Goal: Information Seeking & Learning: Learn about a topic

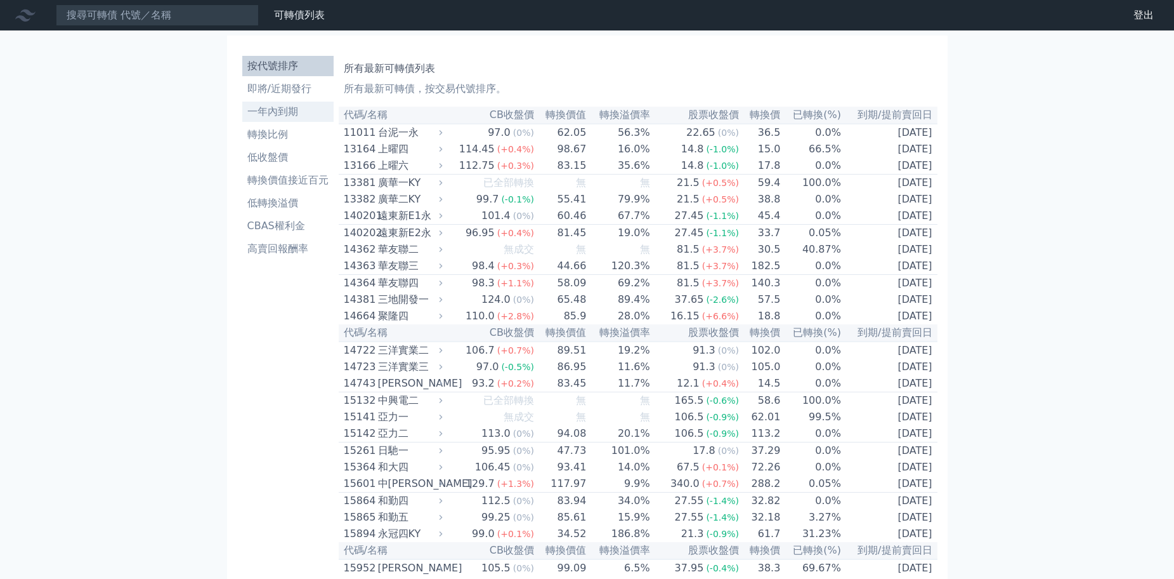
click at [282, 116] on li "一年內到期" at bounding box center [287, 111] width 91 height 15
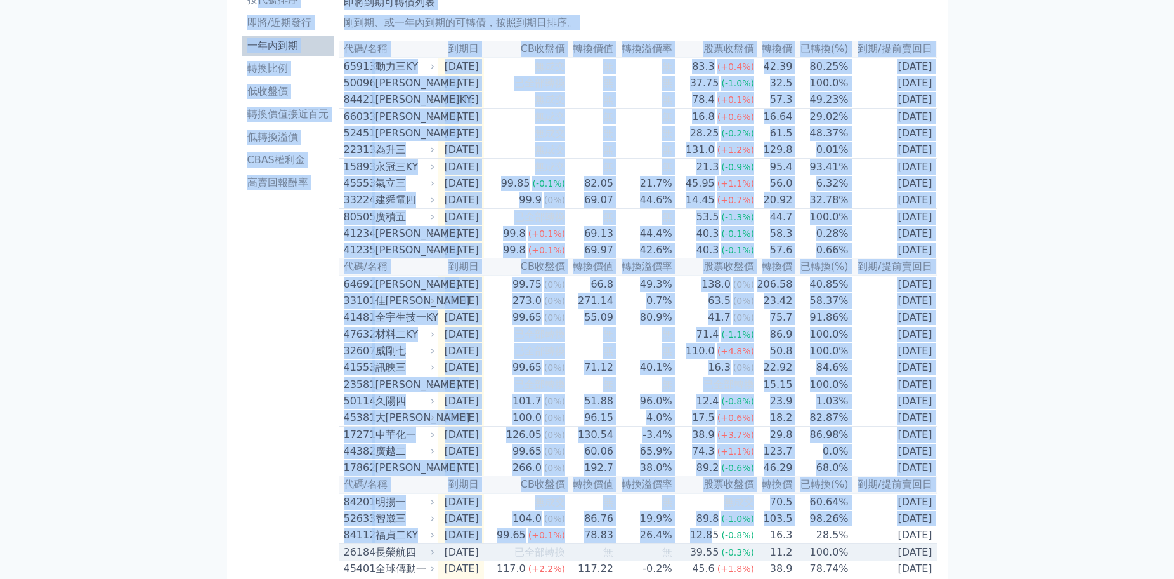
scroll to position [92, 0]
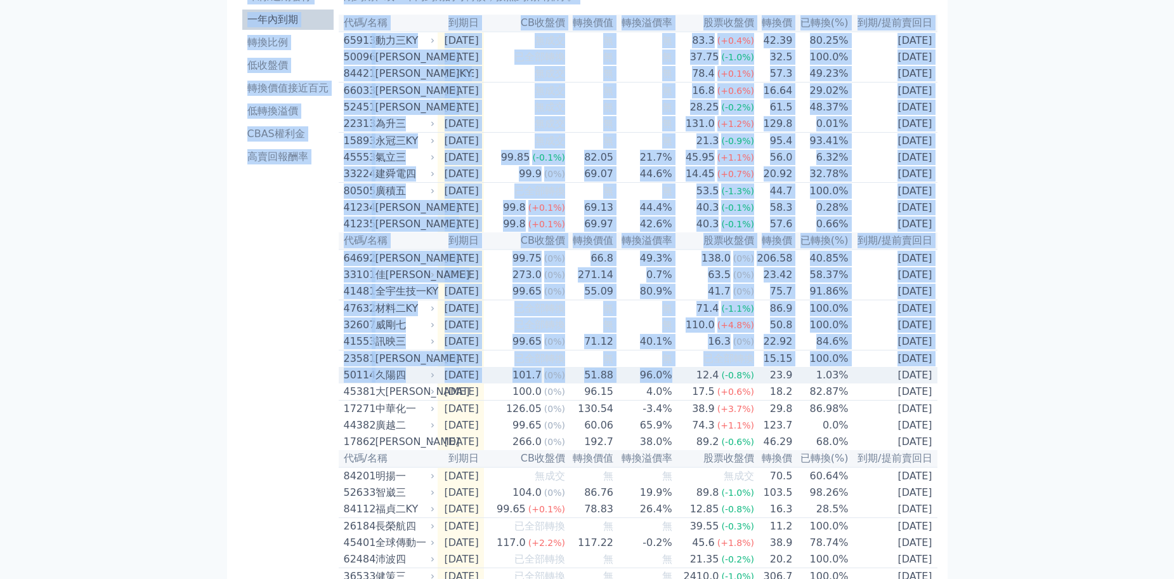
drag, startPoint x: 261, startPoint y: 49, endPoint x: 707, endPoint y: 403, distance: 569.5
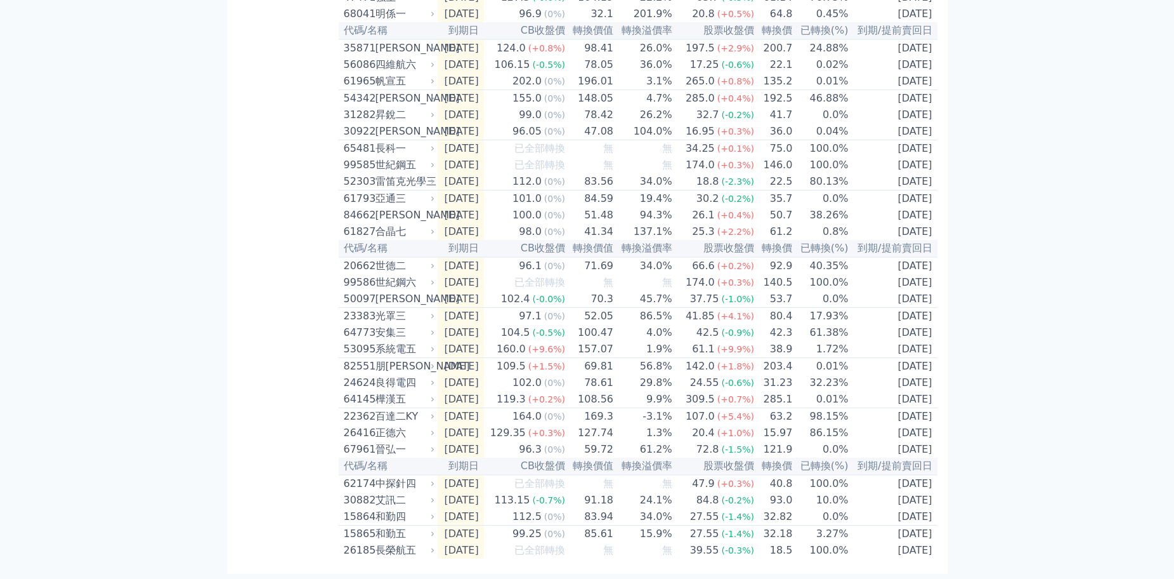
scroll to position [1764, 0]
drag, startPoint x: 348, startPoint y: 116, endPoint x: 735, endPoint y: 609, distance: 626.3
copy table
click at [523, 392] on div "119.3" at bounding box center [511, 398] width 34 height 15
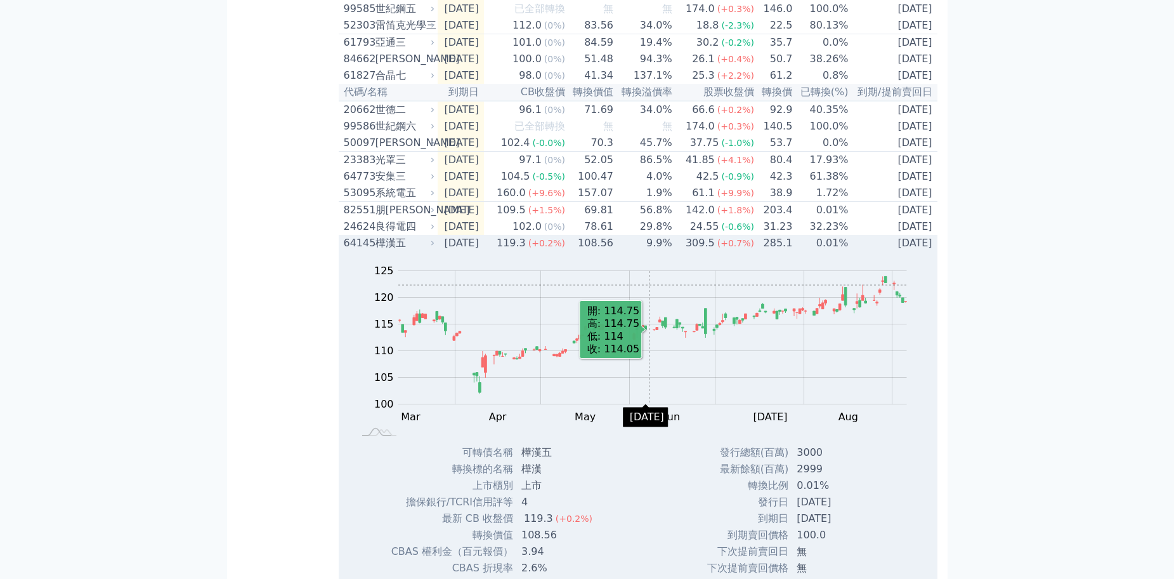
scroll to position [1700, 0]
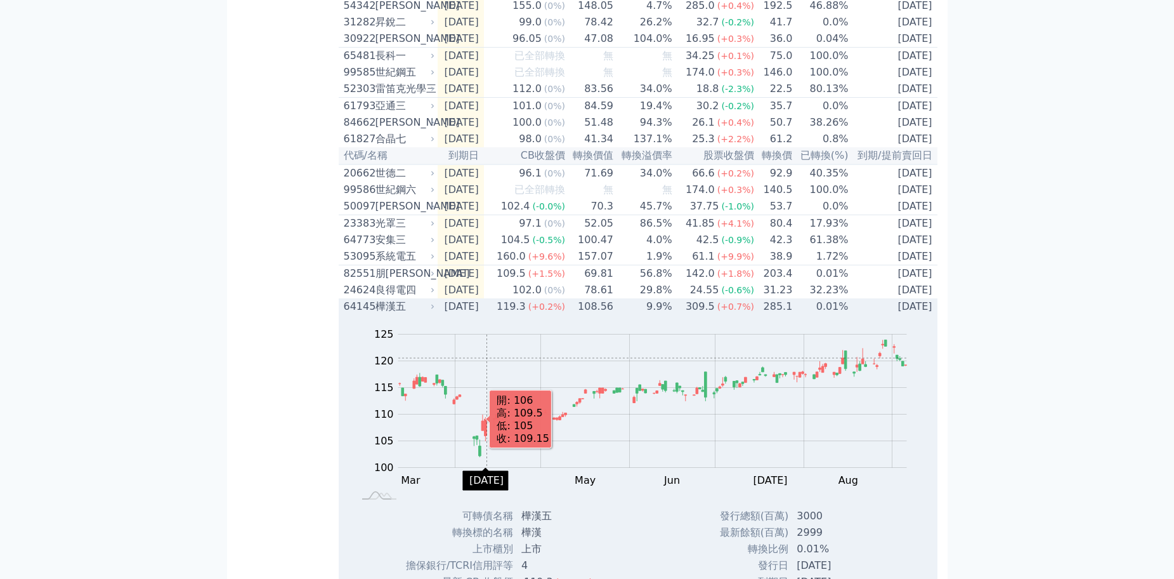
click at [487, 468] on rect "Chart" at bounding box center [652, 400] width 509 height 133
click at [484, 315] on td "2026-08-16" at bounding box center [461, 306] width 46 height 16
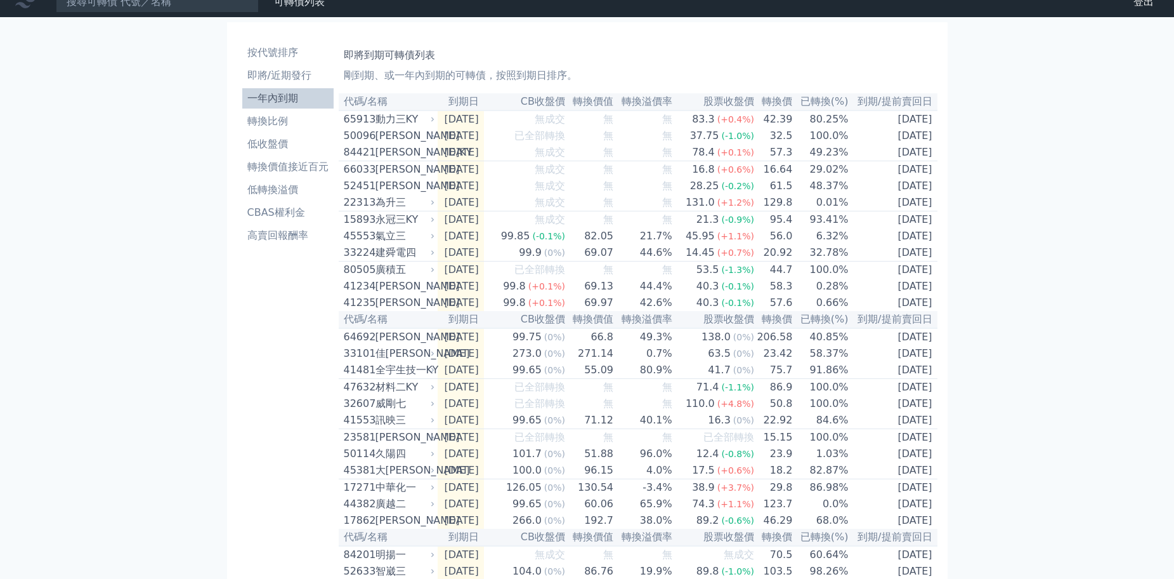
scroll to position [0, 0]
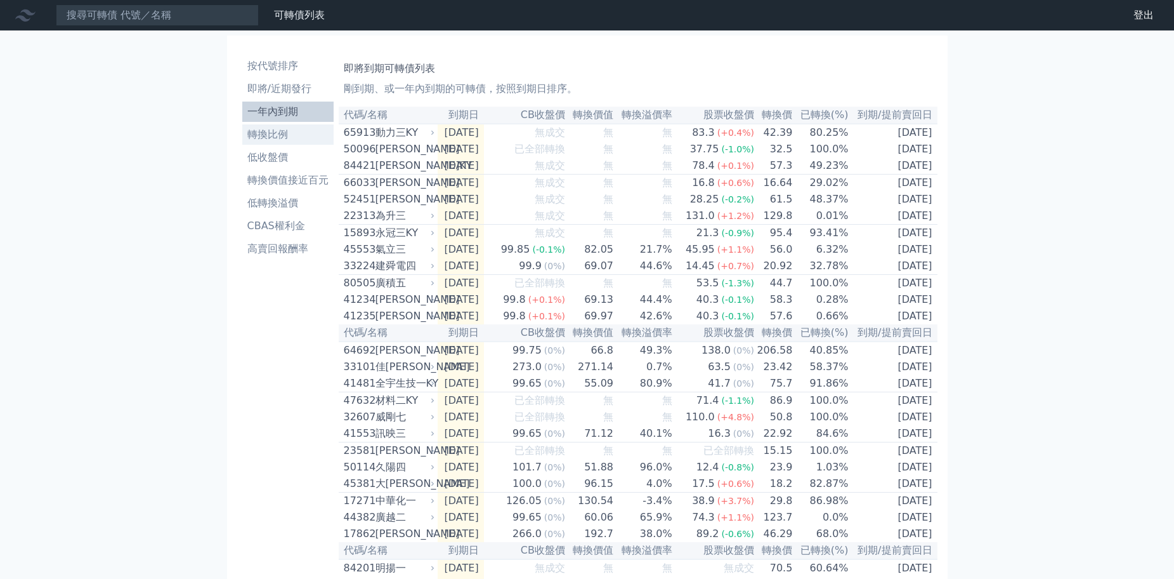
click at [275, 138] on li "轉換比例" at bounding box center [287, 134] width 91 height 15
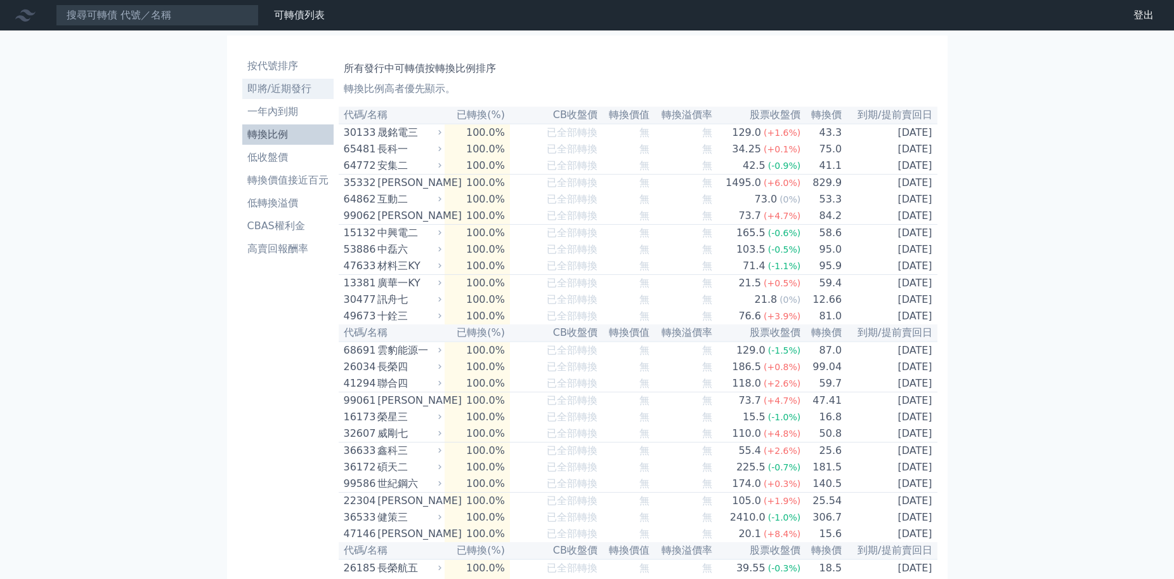
click at [282, 84] on li "即將/近期發行" at bounding box center [287, 88] width 91 height 15
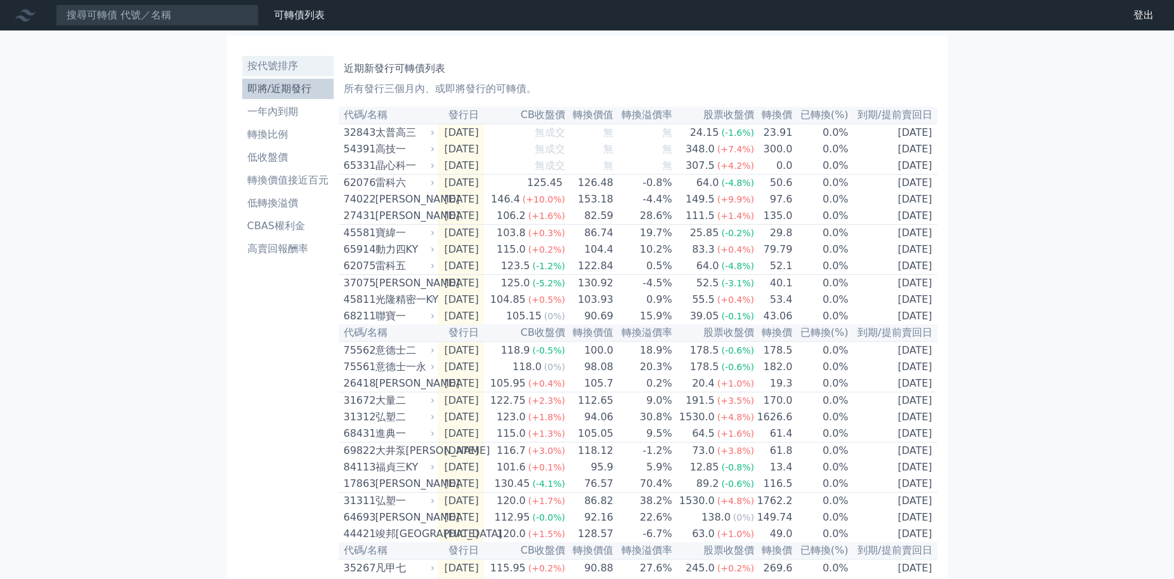
click at [298, 72] on li "按代號排序" at bounding box center [287, 65] width 91 height 15
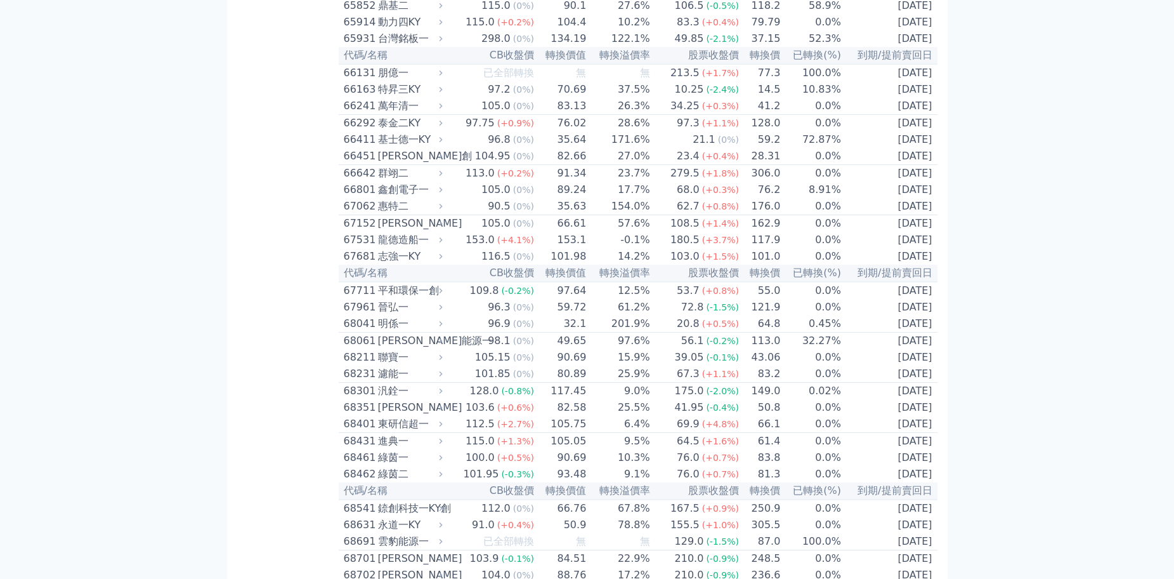
scroll to position [5581, 0]
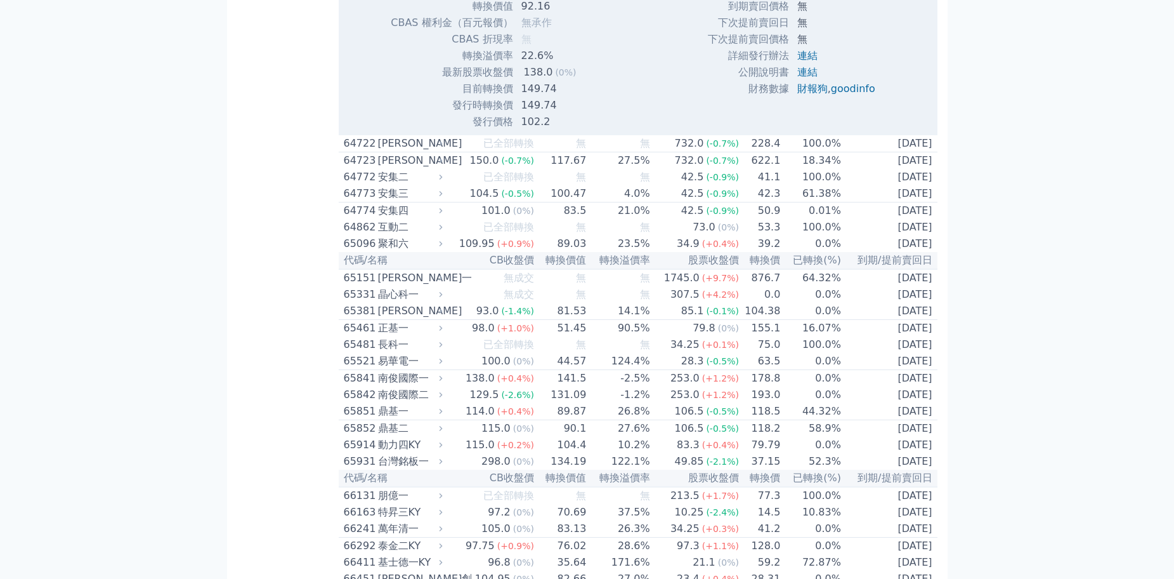
scroll to position [5708, 0]
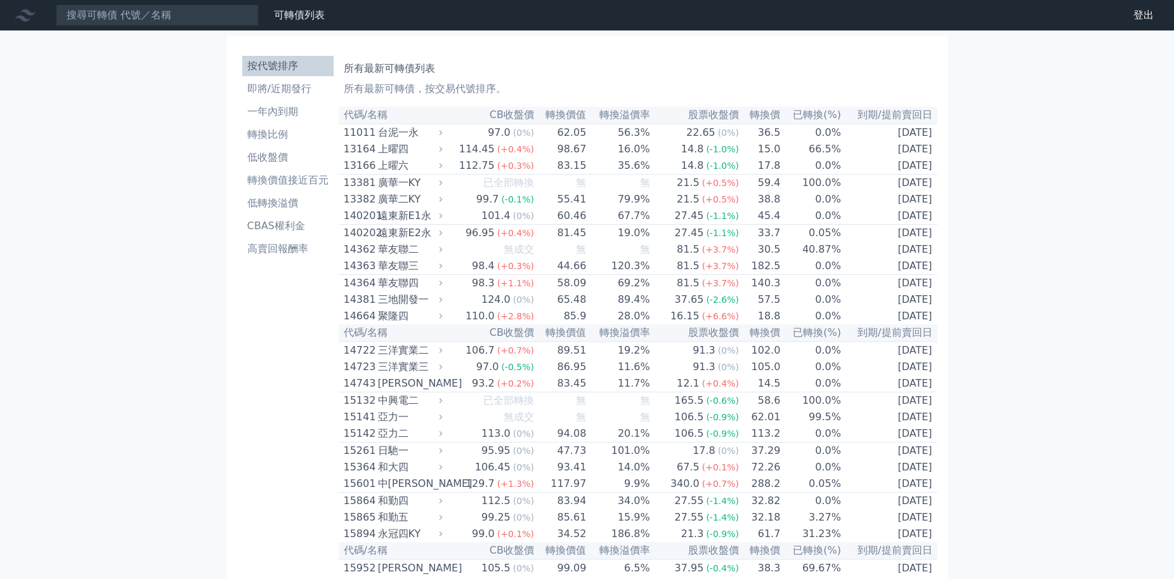
scroll to position [5468, 0]
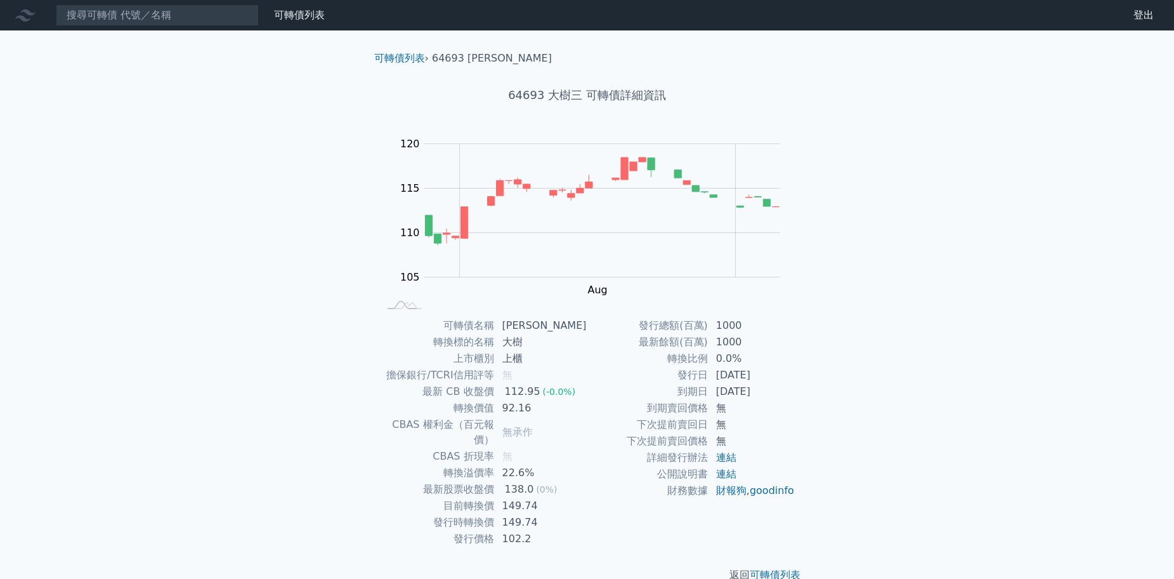
click at [231, 75] on div "可轉債列表 財務數據 可轉債列表 財務數據 登出 登出 可轉債列表 › 64693 大樹三 64693 大樹三 可轉債詳細資訊 Zoom Out 114 10…" at bounding box center [587, 301] width 1174 height 603
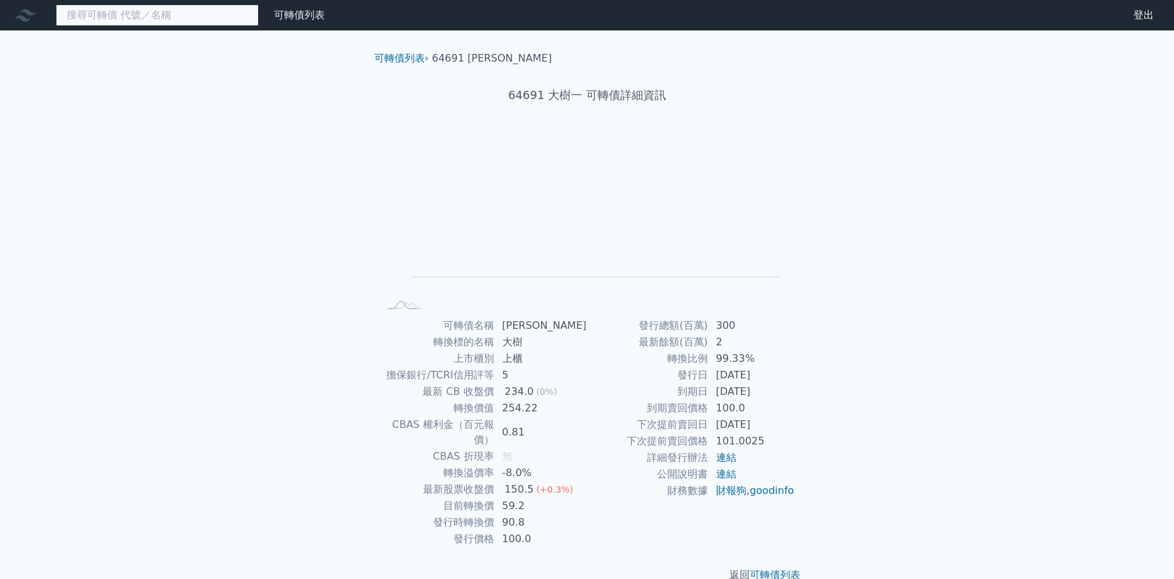
click at [209, 16] on input at bounding box center [157, 15] width 203 height 22
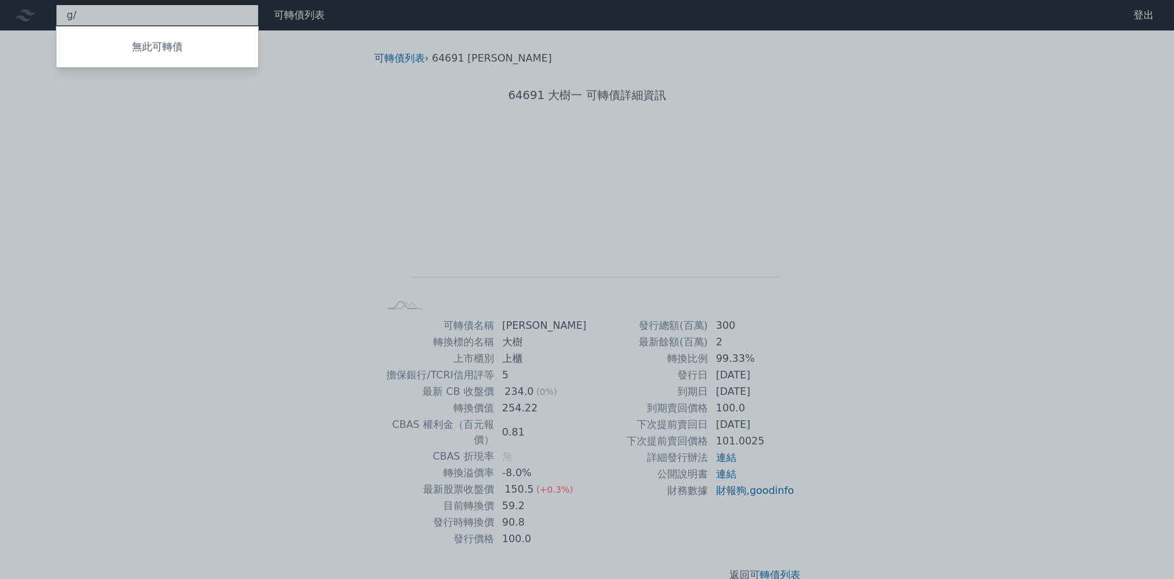
type input "g"
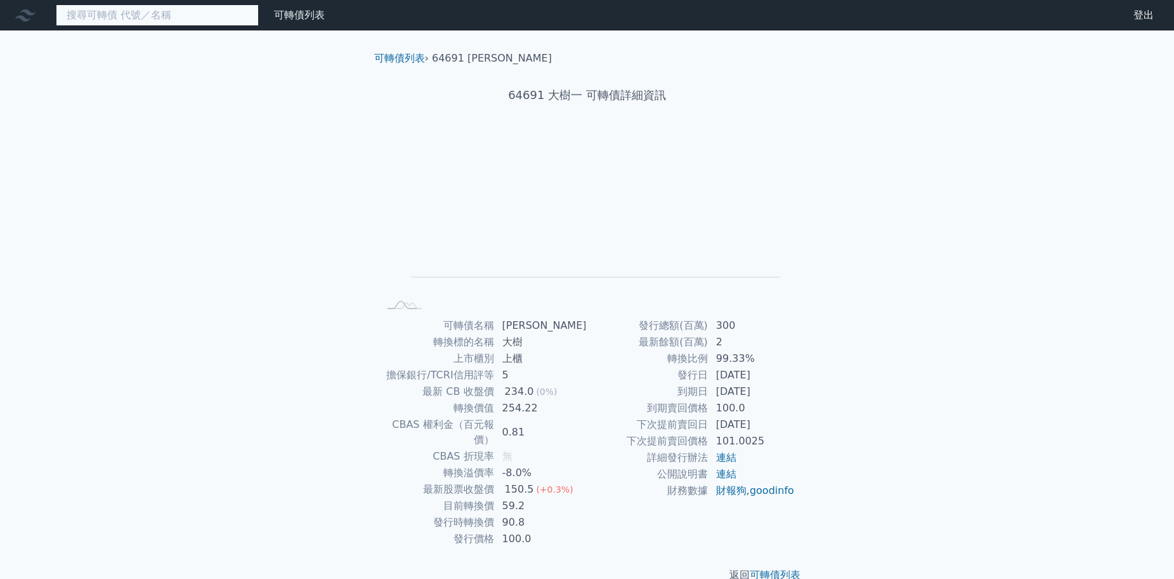
type input "g"
type input "ㄨ"
